Goal: Task Accomplishment & Management: Use online tool/utility

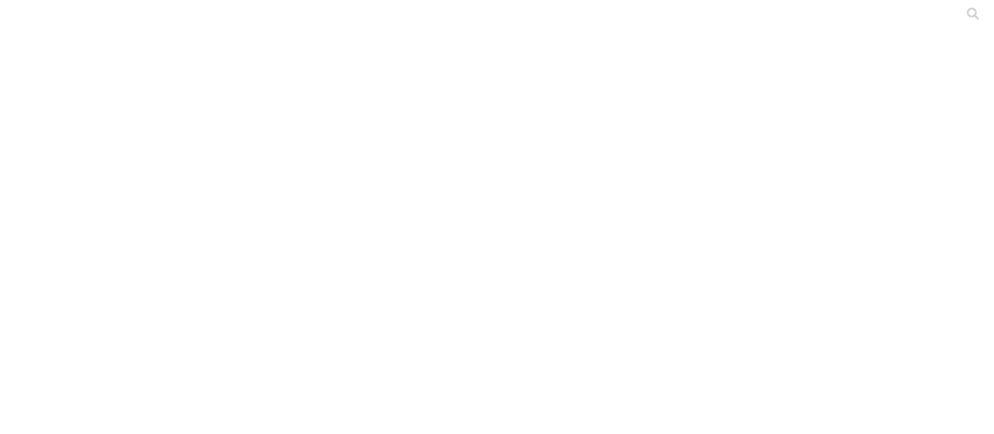
drag, startPoint x: 671, startPoint y: 187, endPoint x: 576, endPoint y: 186, distance: 94.9
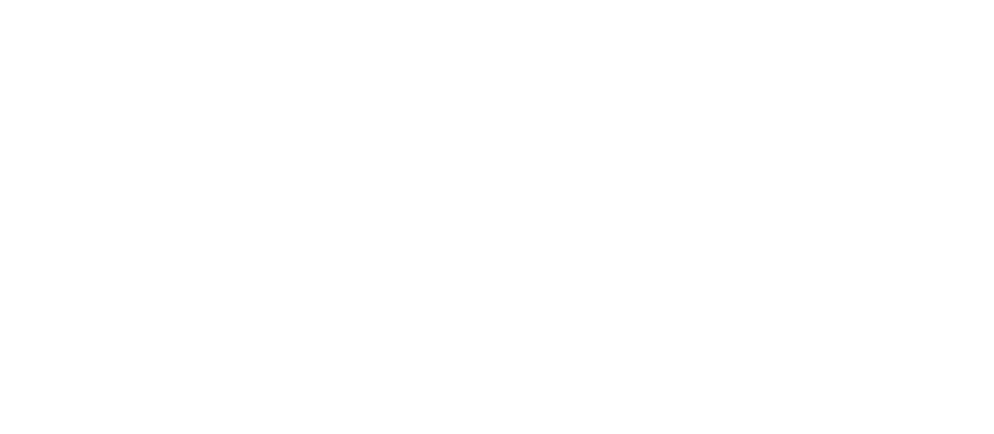
type input "[DATE]"
paste input "[DATE]"
type input "[DATE]"
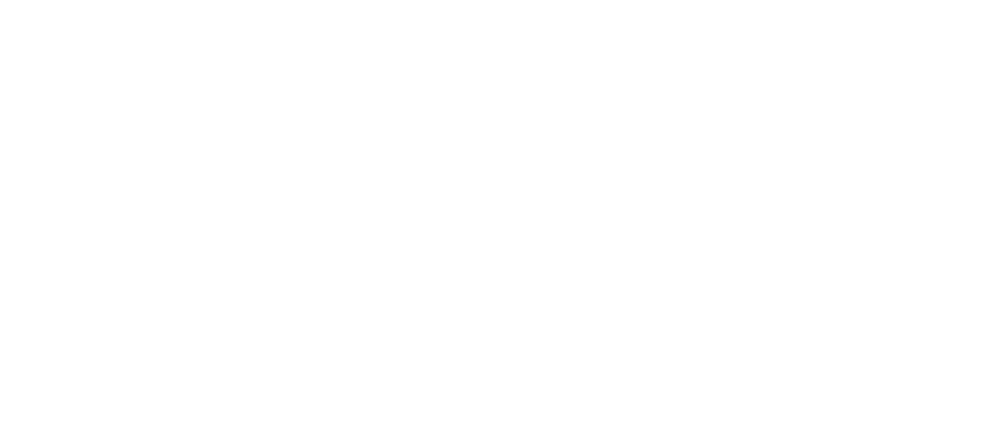
paste input "[DATE]"
type input "[DATE]"
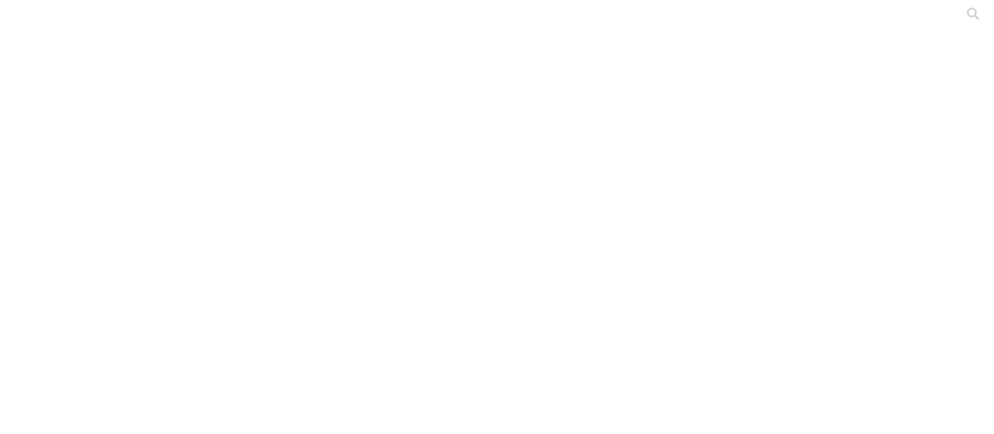
paste input "[DATE]"
type input "[DATE]"
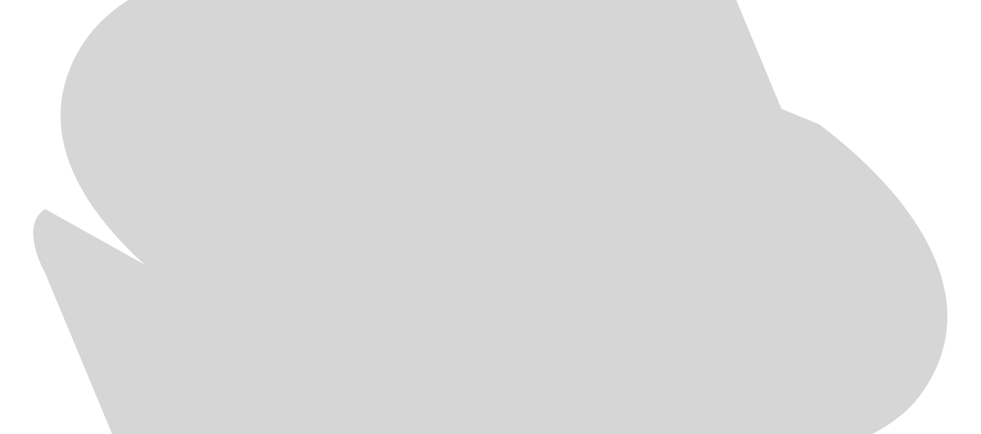
scroll to position [698, 0]
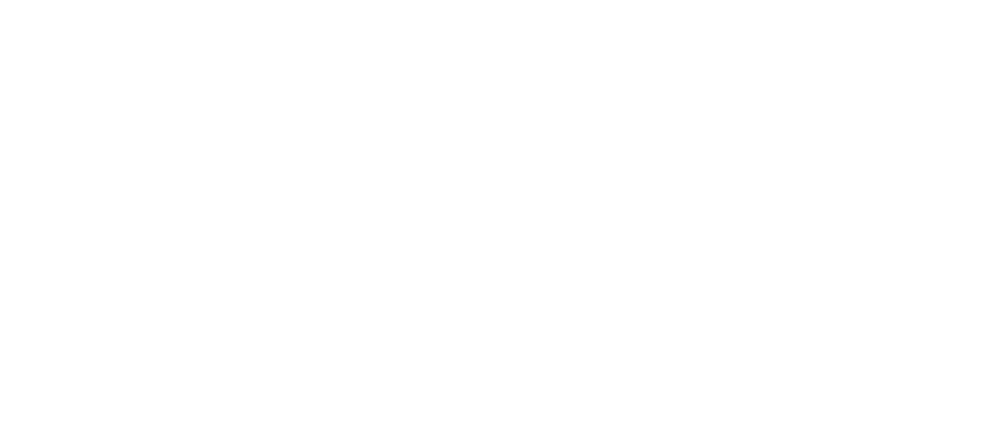
drag, startPoint x: 654, startPoint y: 193, endPoint x: 556, endPoint y: 181, distance: 98.5
type input "[DATE]"
paste input "[DATE]"
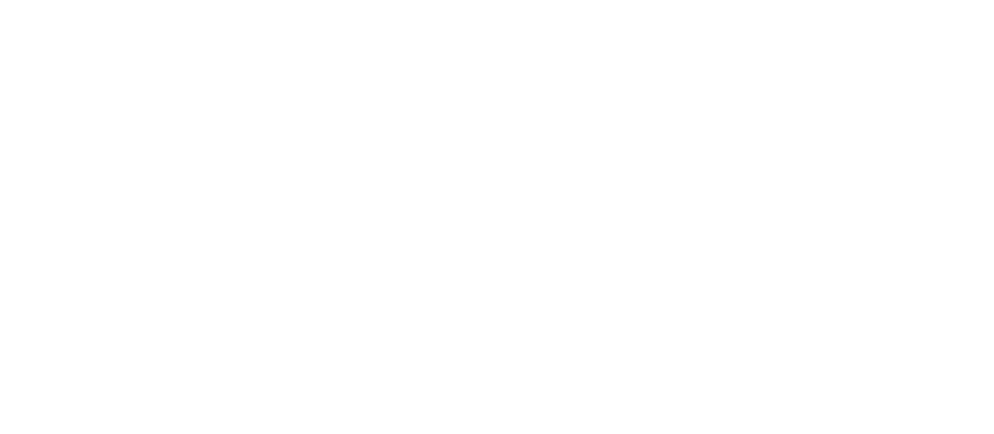
type input "[DATE]"
paste input "[DATE]"
type input "[DATE]"
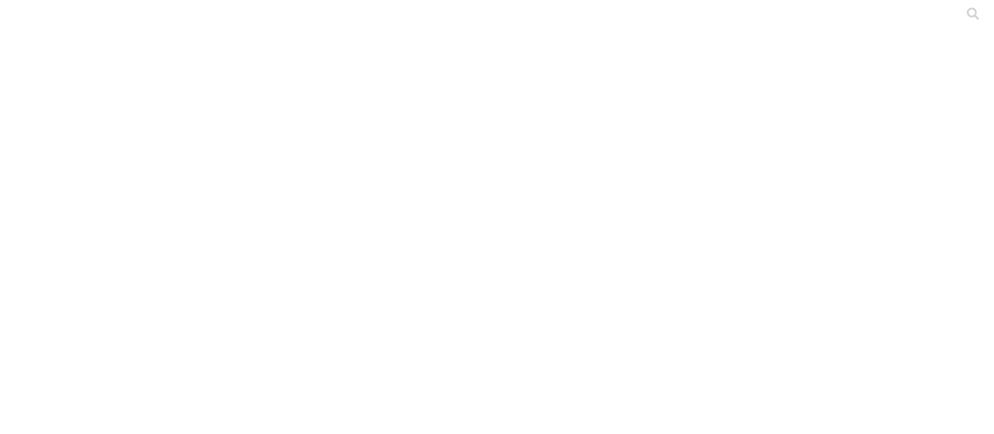
type input "[DATE]"
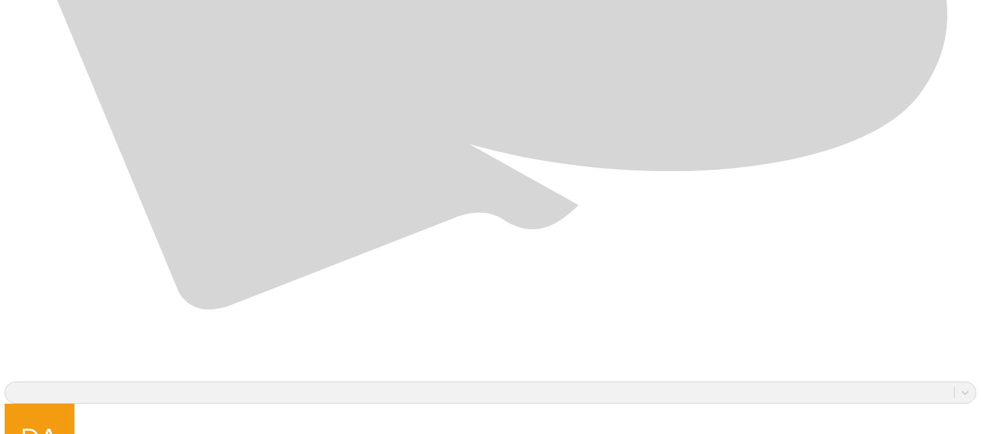
scroll to position [931, 0]
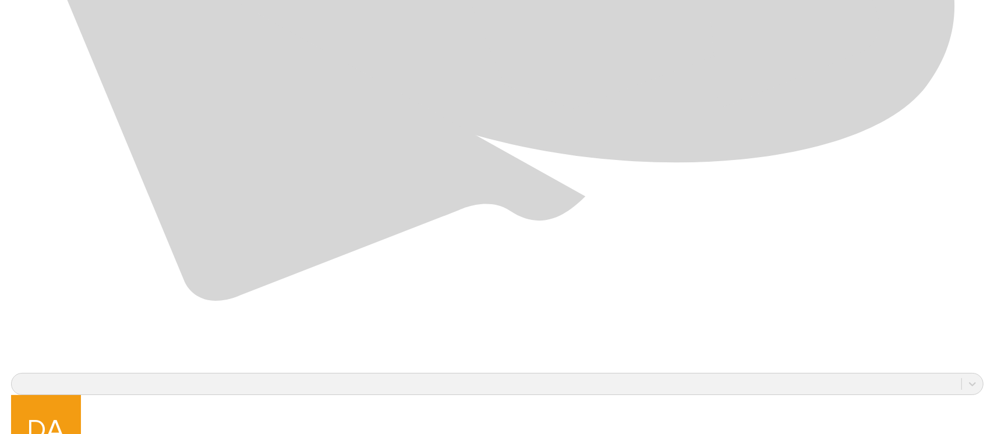
scroll to position [0, 0]
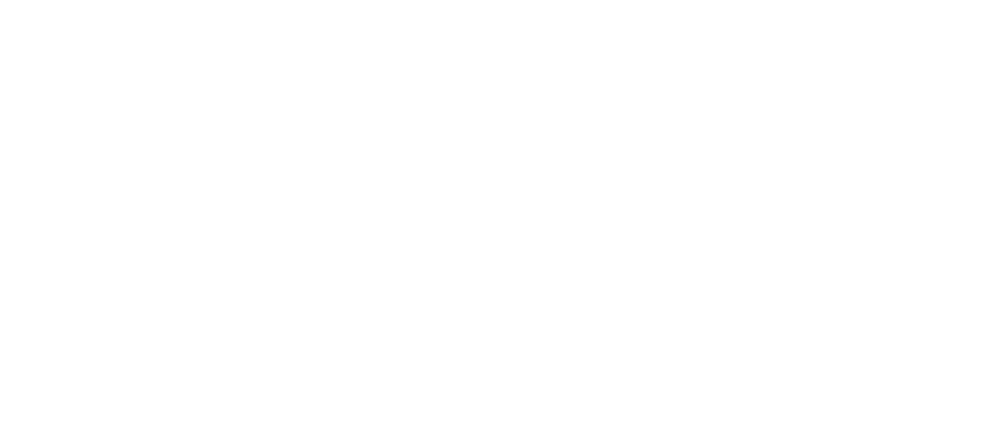
drag, startPoint x: 680, startPoint y: 185, endPoint x: 551, endPoint y: 178, distance: 129.4
type input "[DATE]"
paste input "[DATE]"
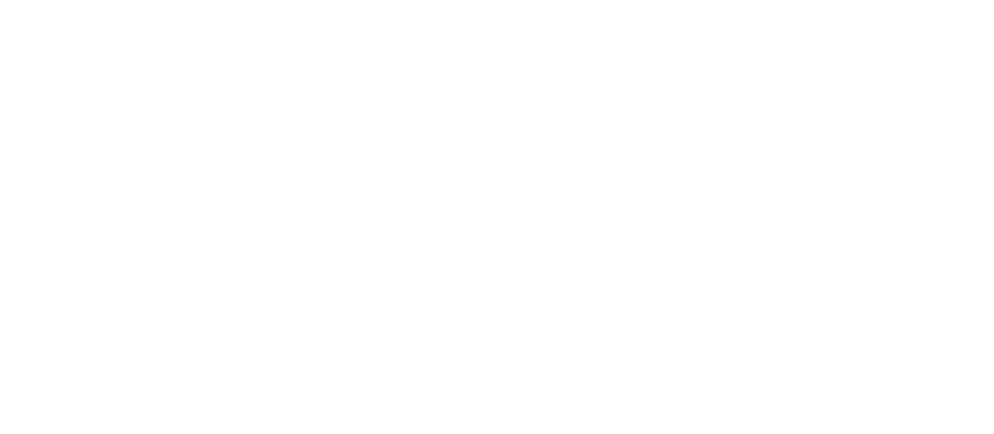
type input "[DATE]"
paste input "[DATE]"
type input "[DATE]"
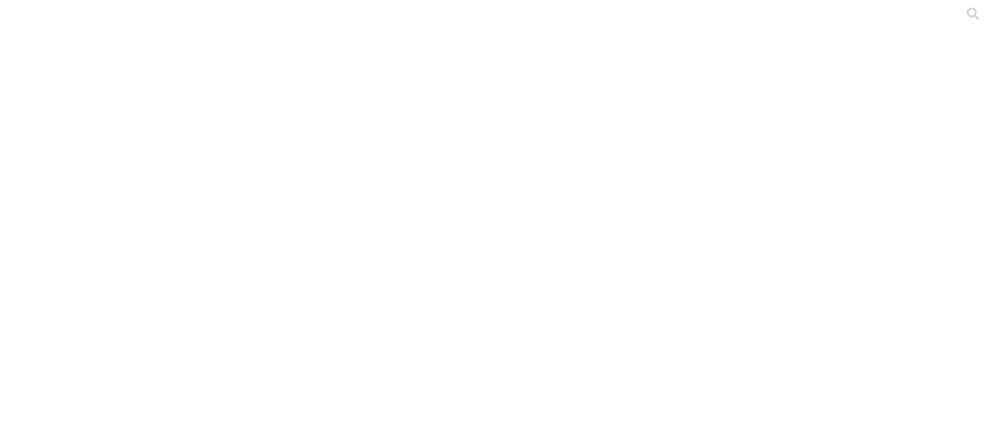
paste input "[DATE]"
type input "[DATE]"
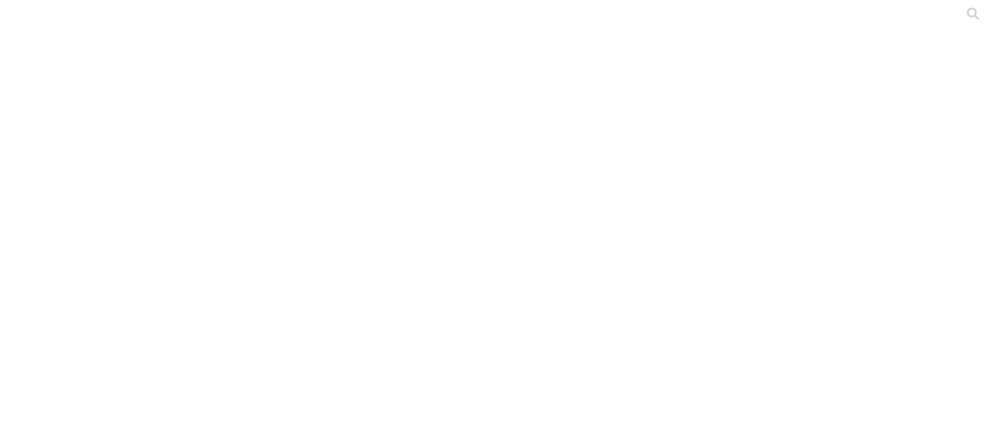
paste input "[DATE]"
type input "[DATE]"
